Goal: Submit feedback/report problem

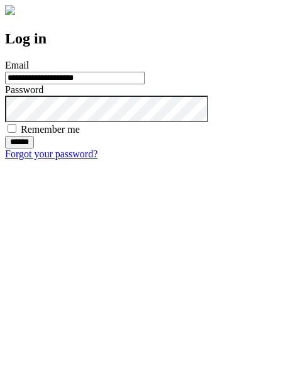
click at [34, 148] on input "******" at bounding box center [19, 142] width 29 height 13
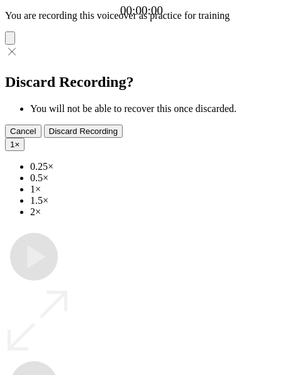
type input "**********"
